Goal: Transaction & Acquisition: Download file/media

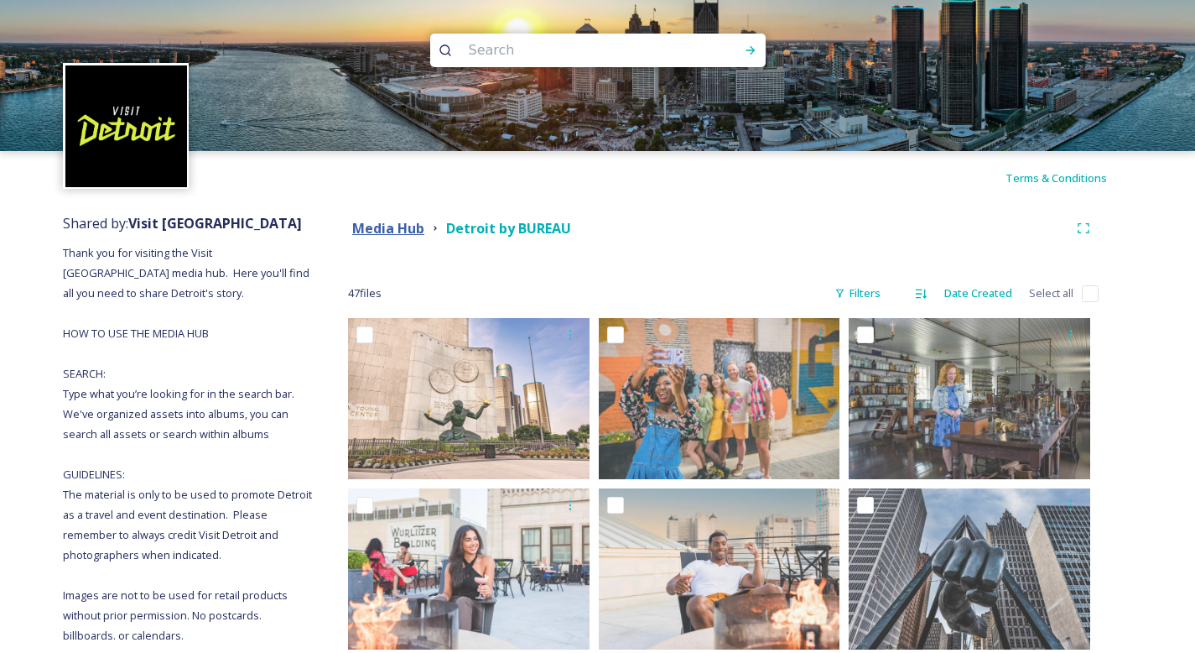
click at [382, 231] on strong "Media Hub" at bounding box center [388, 228] width 72 height 18
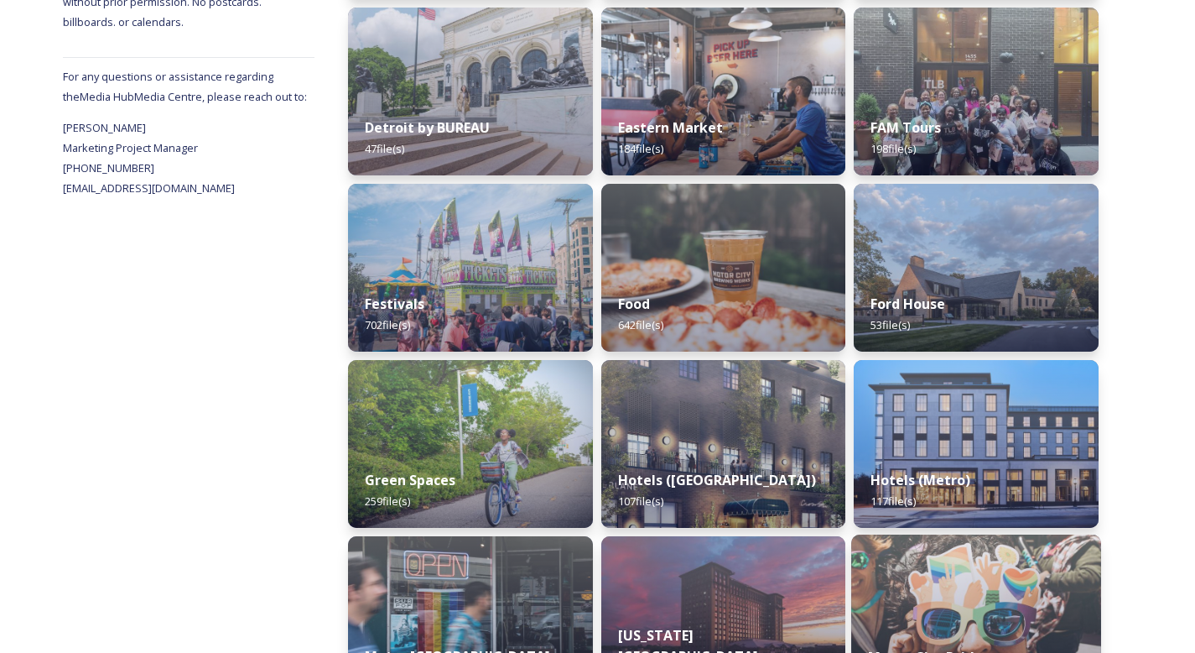
scroll to position [716, 0]
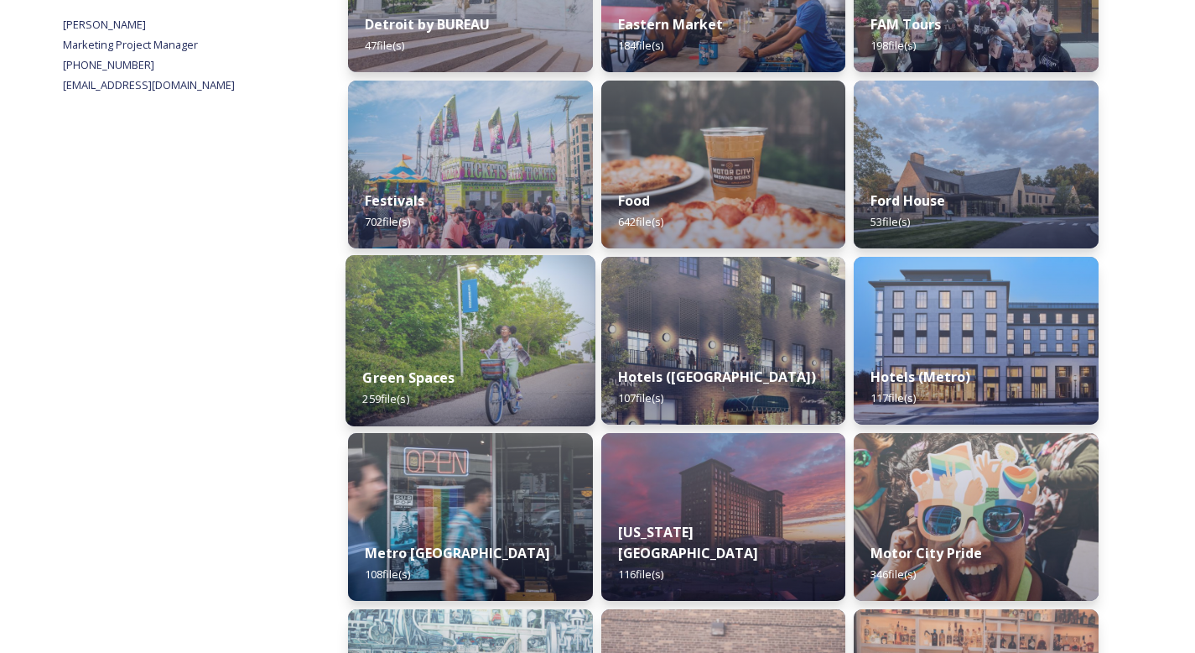
click at [455, 319] on img at bounding box center [471, 340] width 250 height 171
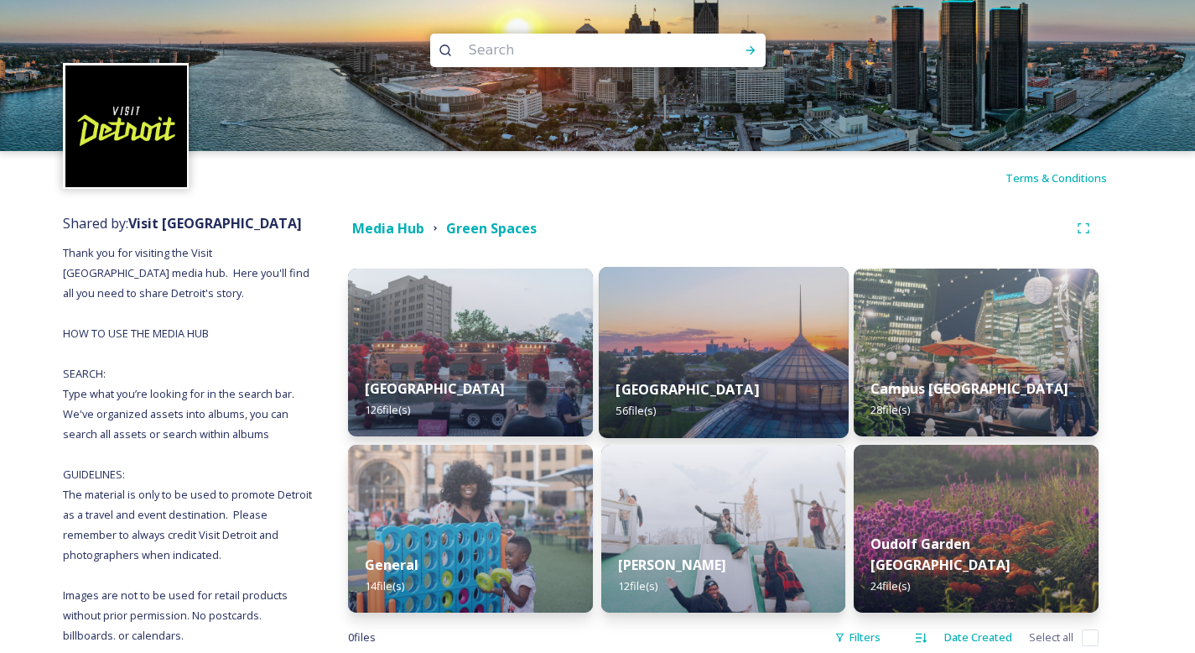
click at [716, 378] on div "[GEOGRAPHIC_DATA] 56 file(s)" at bounding box center [724, 400] width 250 height 76
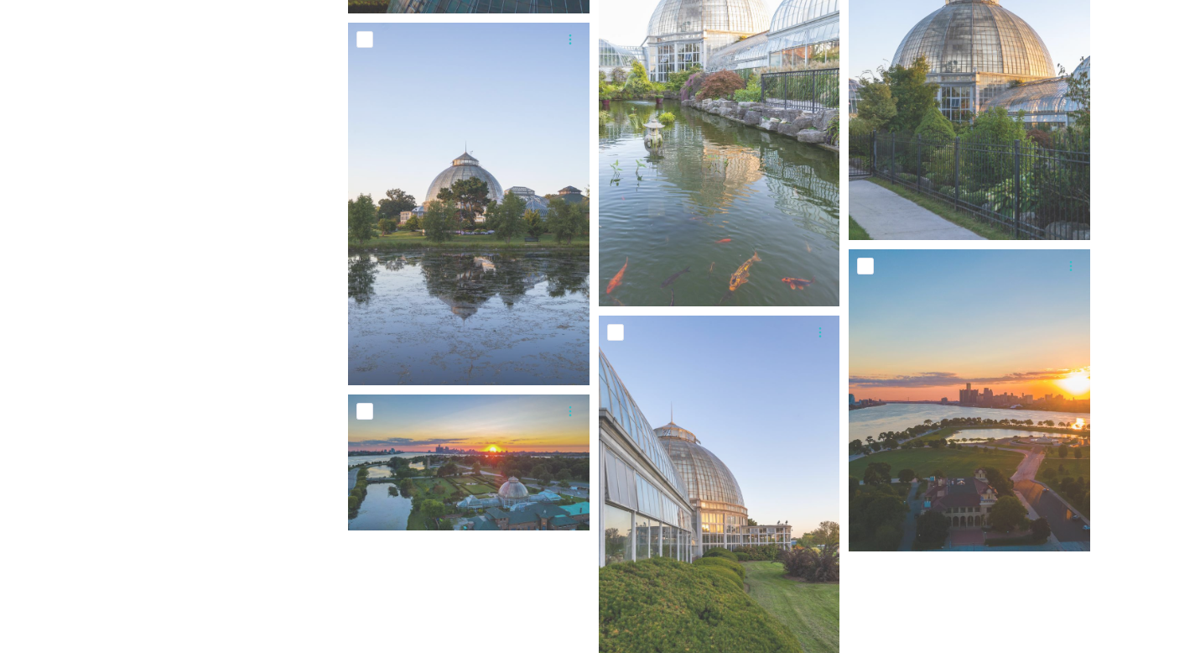
scroll to position [4209, 0]
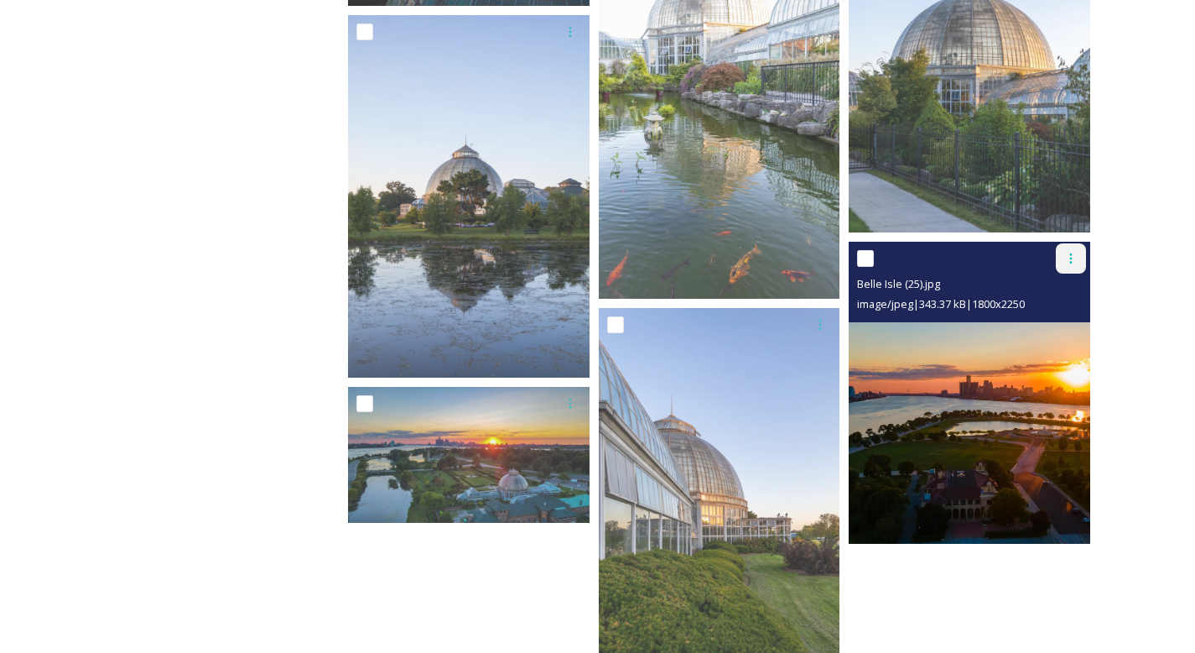
click at [1078, 259] on div at bounding box center [1071, 258] width 30 height 30
click at [1065, 326] on span "Download" at bounding box center [1051, 328] width 51 height 16
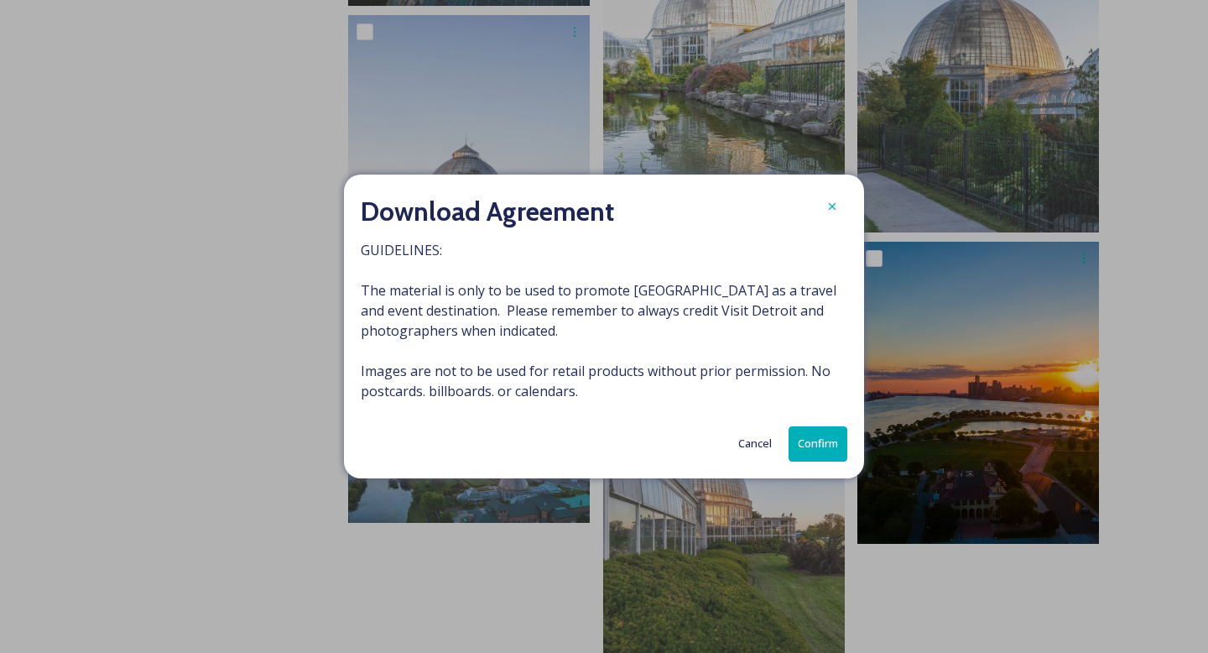
click at [843, 442] on button "Confirm" at bounding box center [817, 443] width 59 height 34
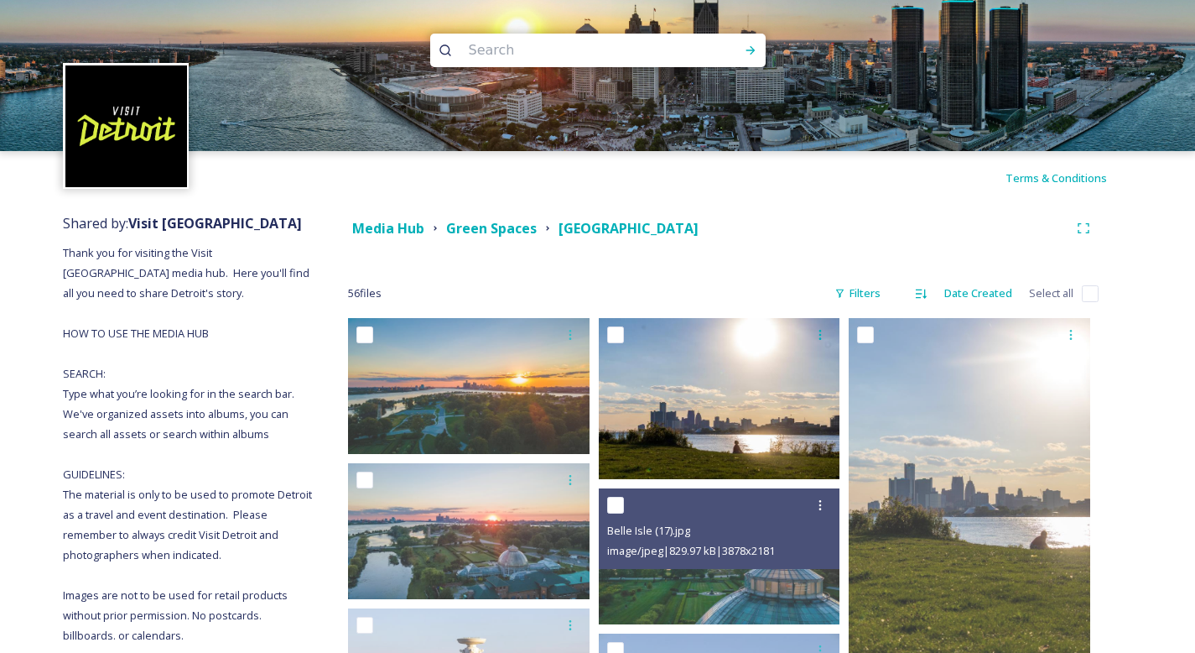
scroll to position [0, 0]
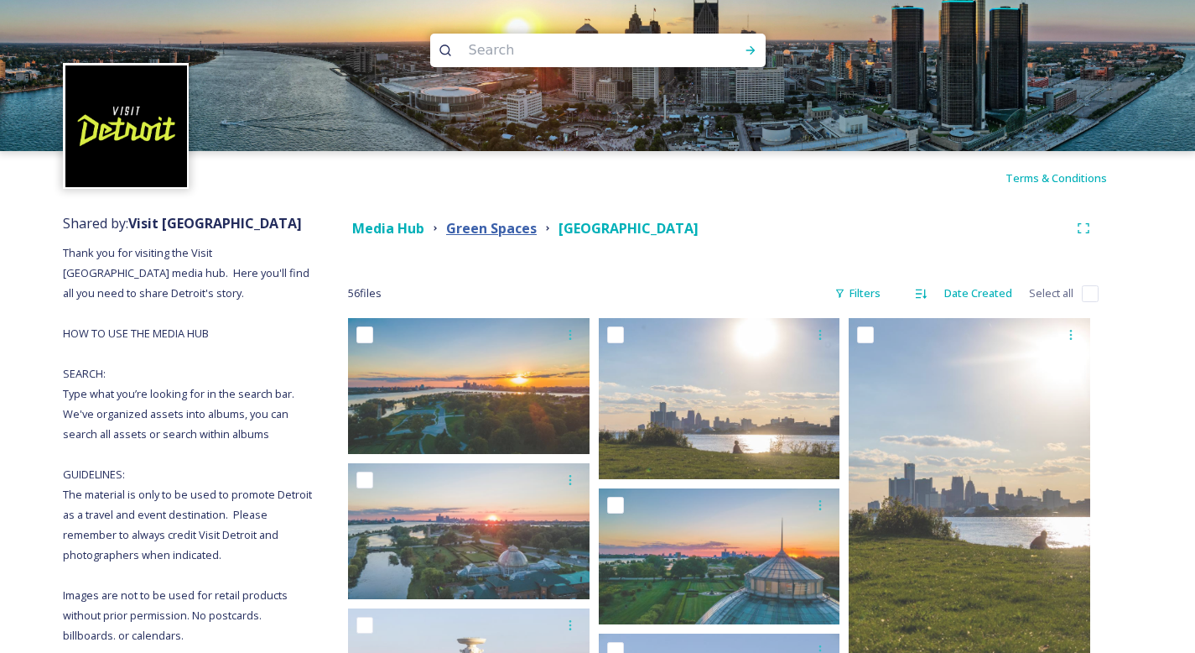
click at [490, 225] on strong "Green Spaces" at bounding box center [491, 228] width 91 height 18
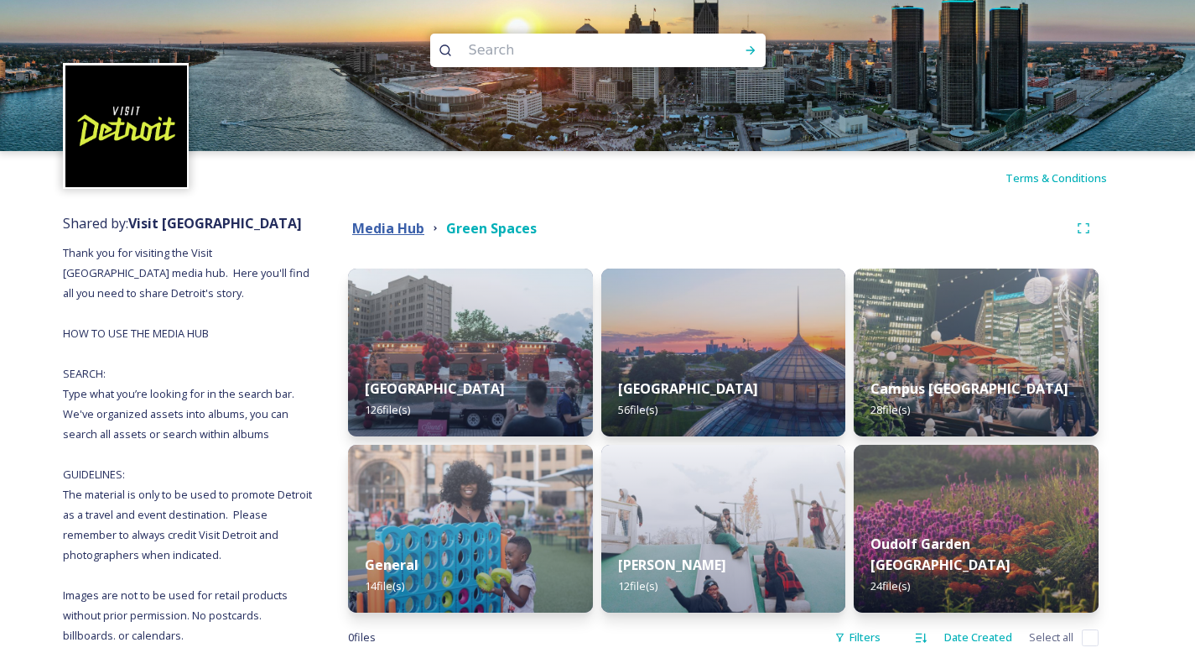
click at [410, 222] on strong "Media Hub" at bounding box center [388, 228] width 72 height 18
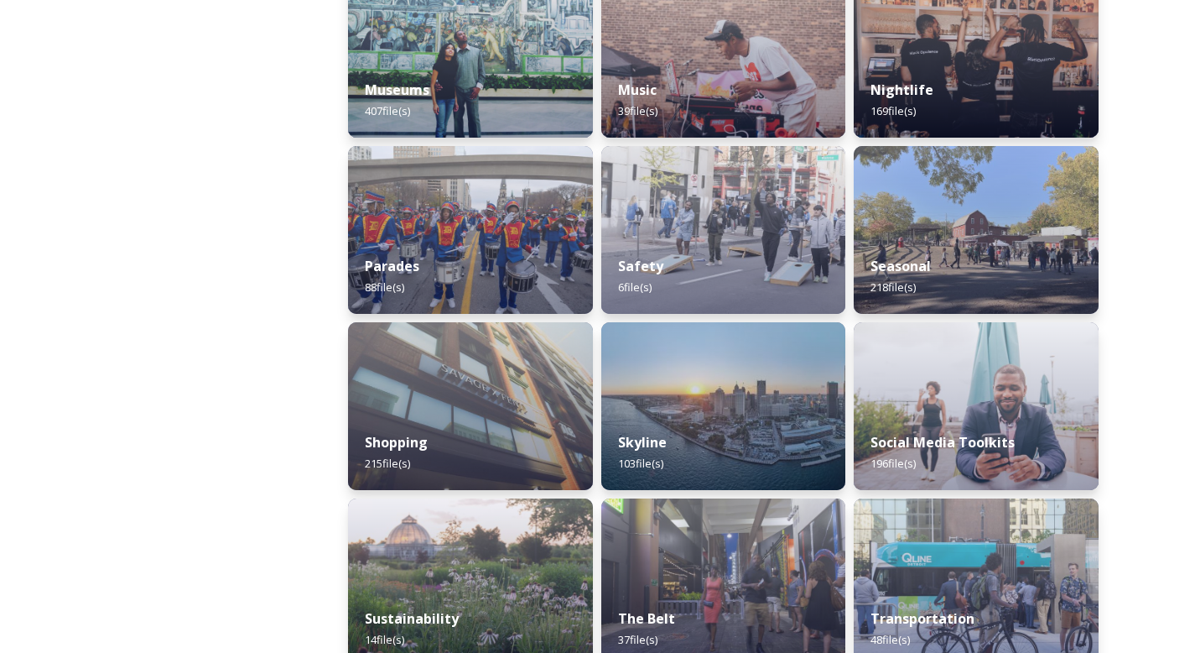
scroll to position [1442, 0]
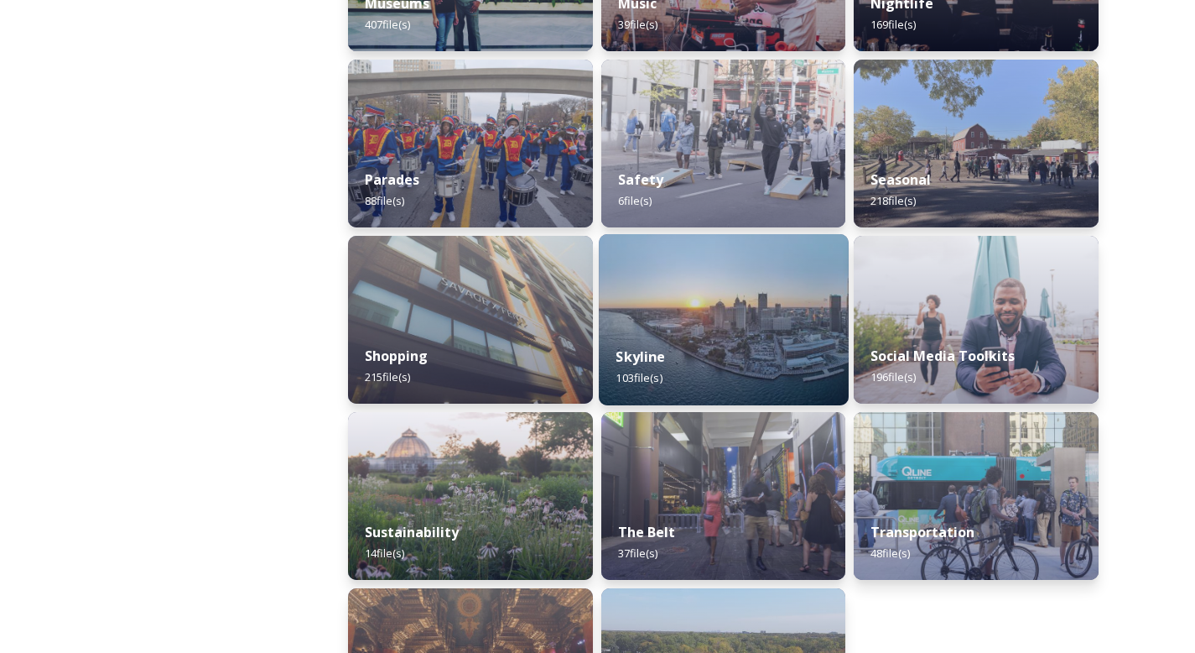
click at [788, 331] on div "Skyline 103 file(s)" at bounding box center [724, 367] width 250 height 76
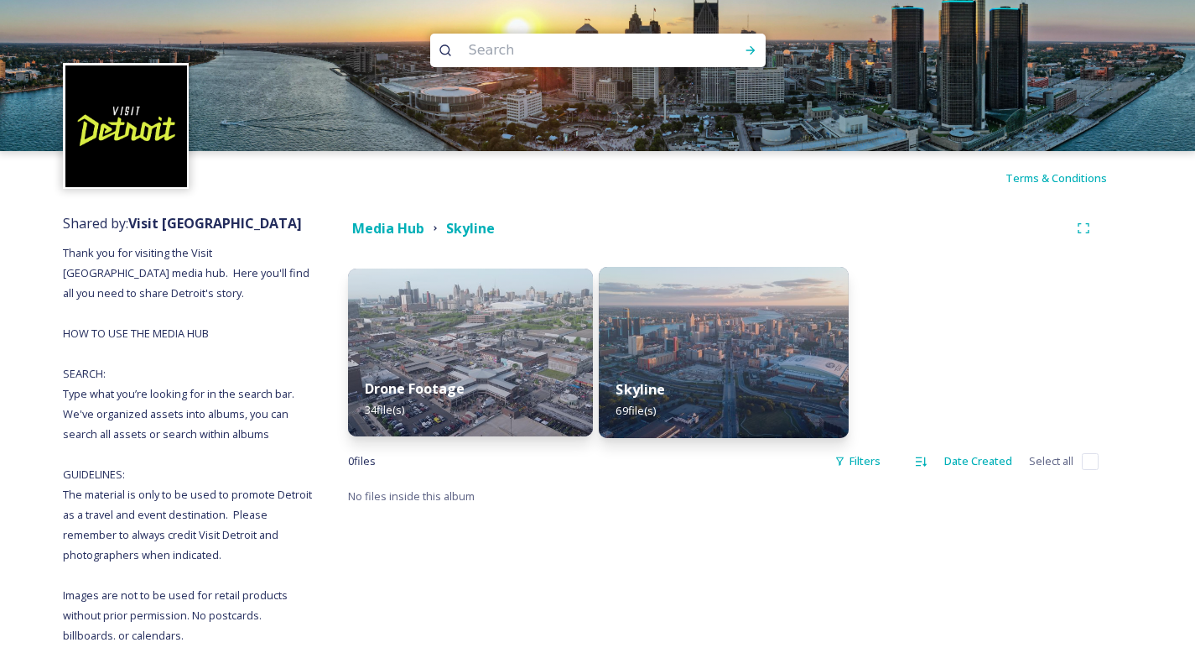
click at [776, 345] on img at bounding box center [724, 352] width 250 height 171
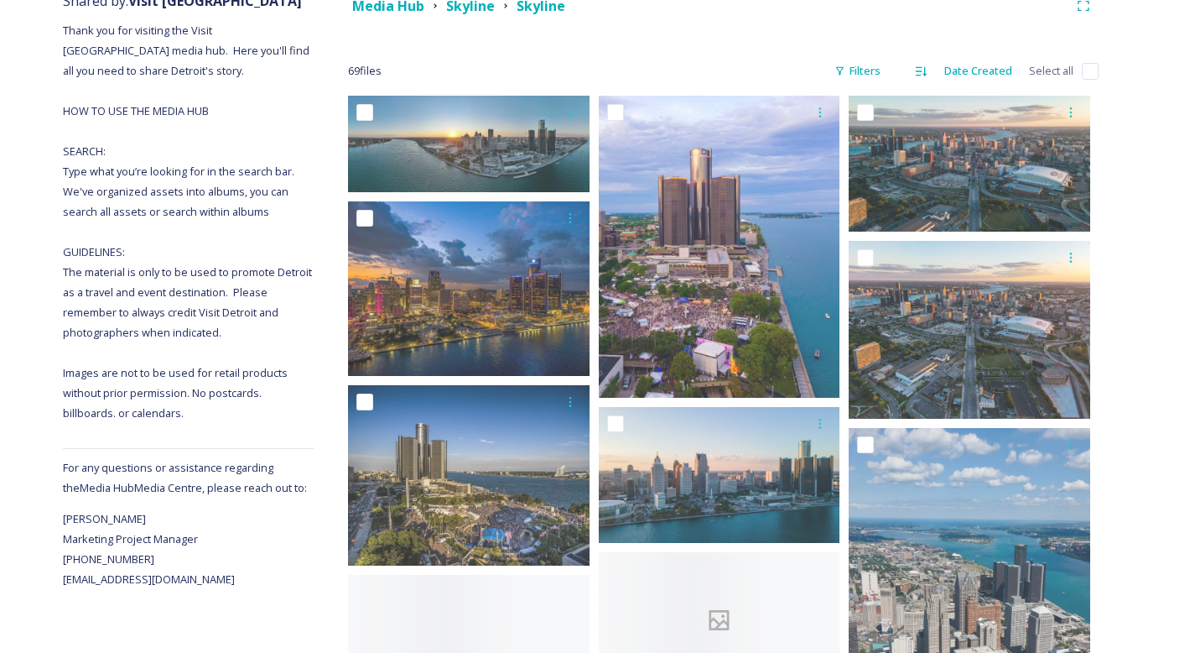
scroll to position [344, 0]
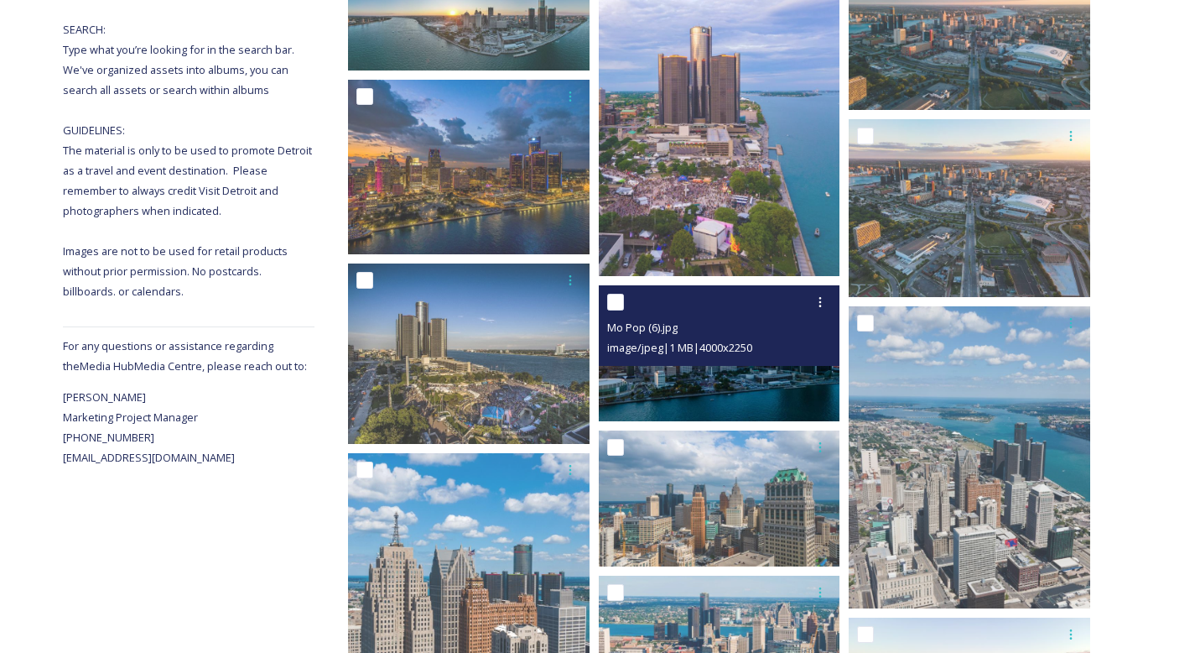
click at [807, 407] on img at bounding box center [720, 353] width 242 height 136
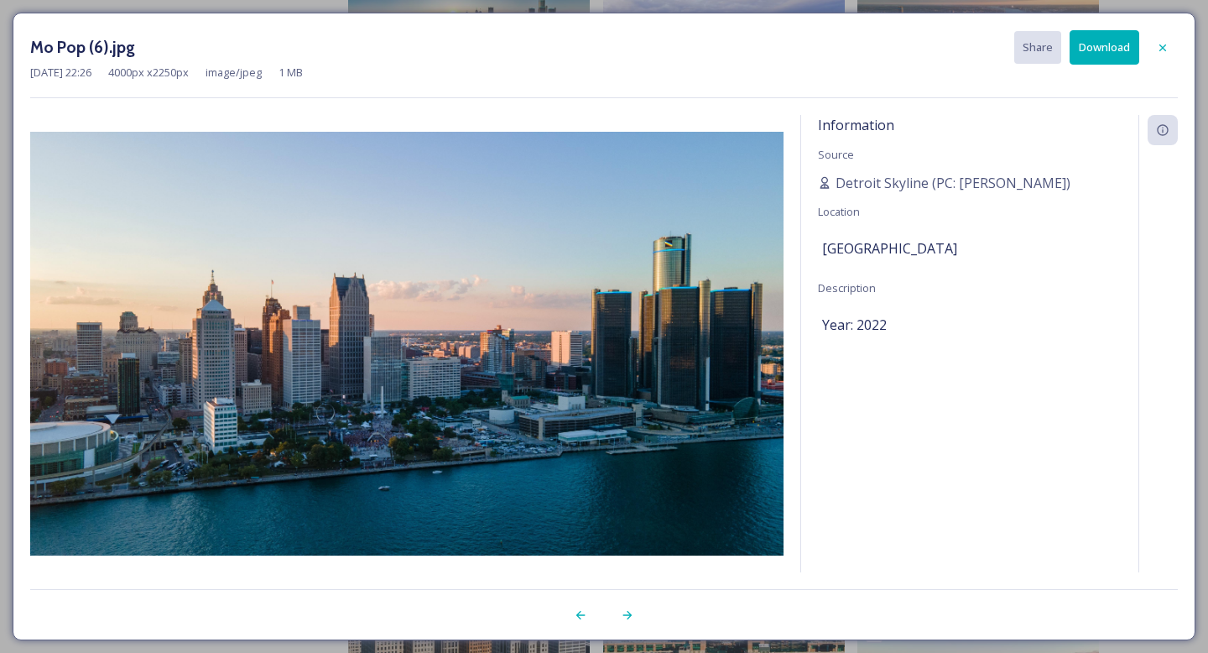
click at [1095, 58] on button "Download" at bounding box center [1104, 47] width 70 height 34
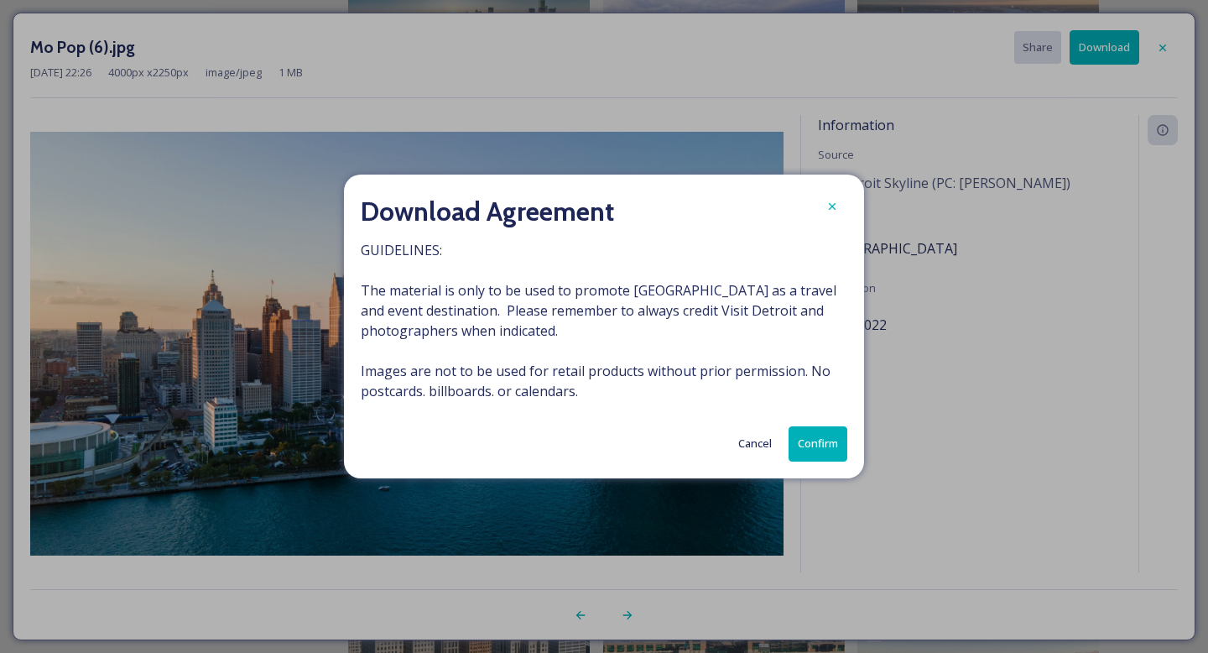
click at [825, 434] on button "Confirm" at bounding box center [817, 443] width 59 height 34
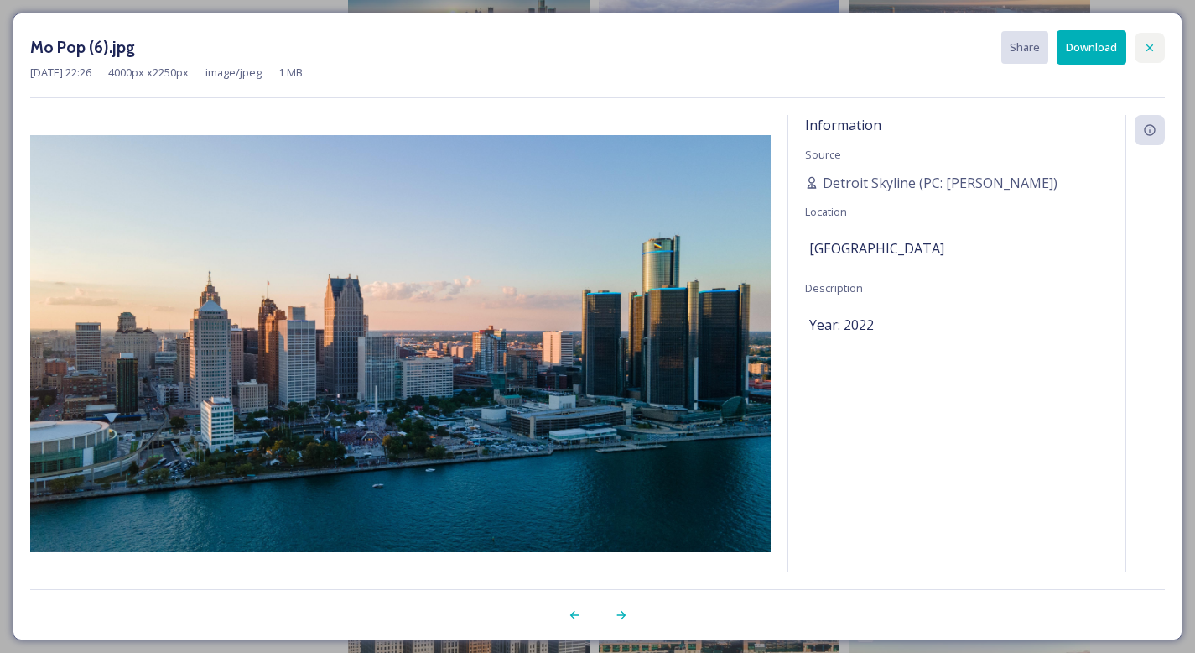
click at [1147, 39] on div at bounding box center [1150, 48] width 30 height 30
